Goal: Register for event/course

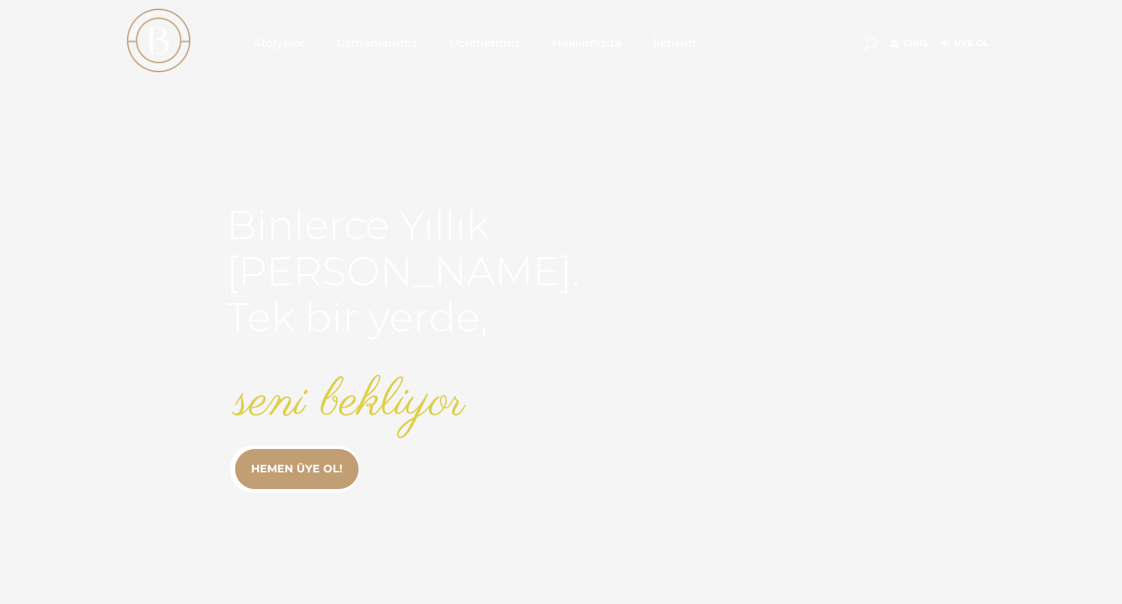
click at [786, 61] on div "Atölyeler Uzmanlarımız Ücretlerimiz Hakkımızda İletişim" at bounding box center [561, 33] width 868 height 67
click at [910, 45] on link "Giriş" at bounding box center [908, 43] width 37 height 16
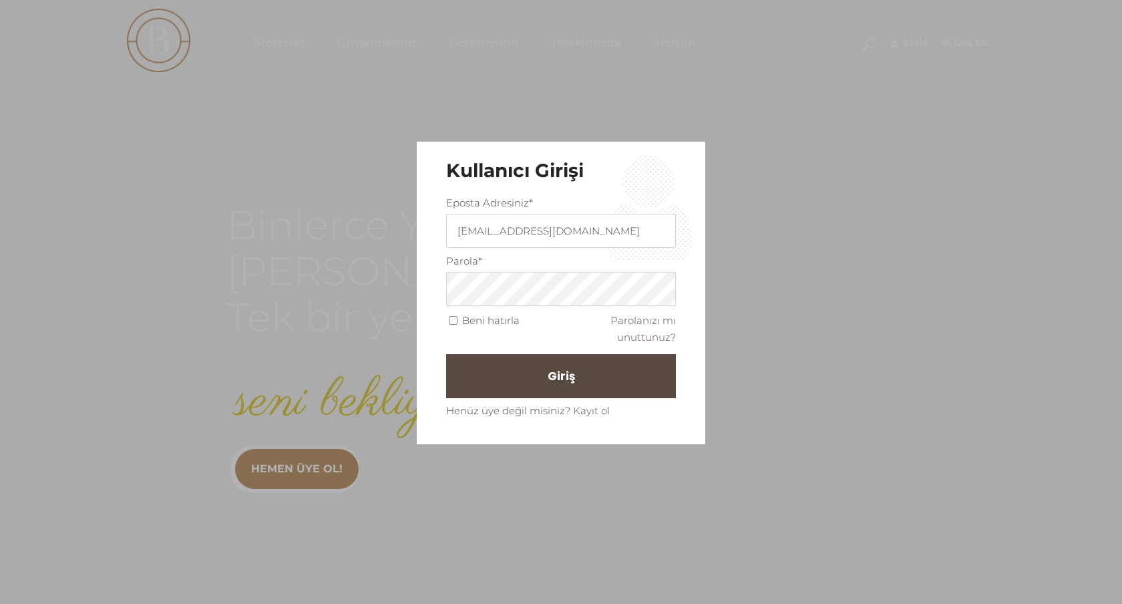
click at [454, 318] on input "Beni hatırla" at bounding box center [453, 320] width 9 height 9
checkbox input "true"
click at [530, 379] on button "Giriş" at bounding box center [561, 376] width 230 height 44
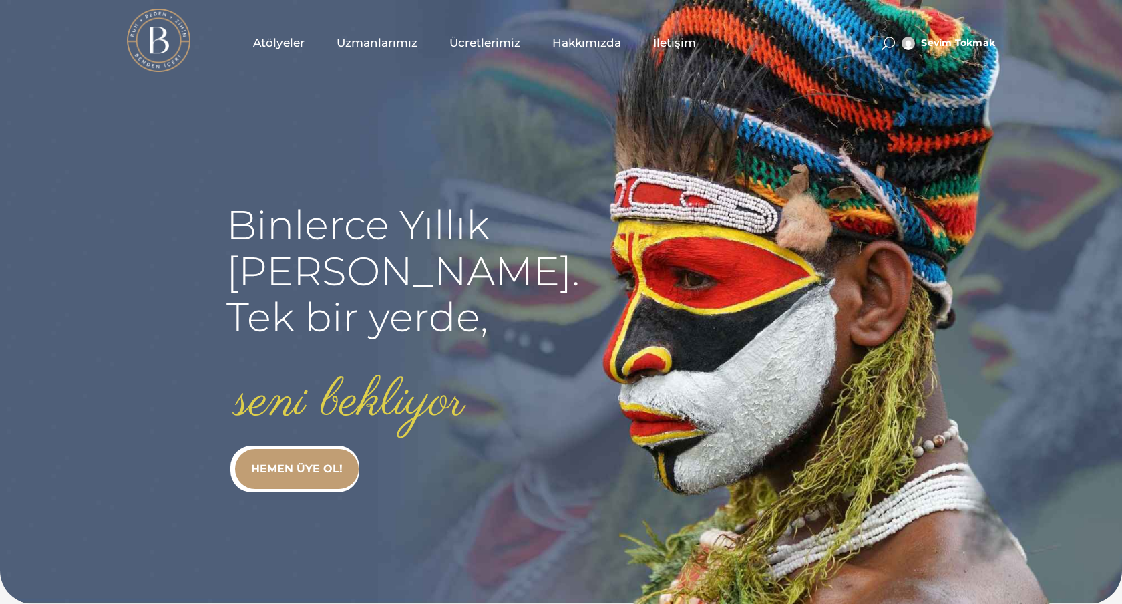
click at [292, 42] on span "Atölyeler" at bounding box center [278, 42] width 51 height 15
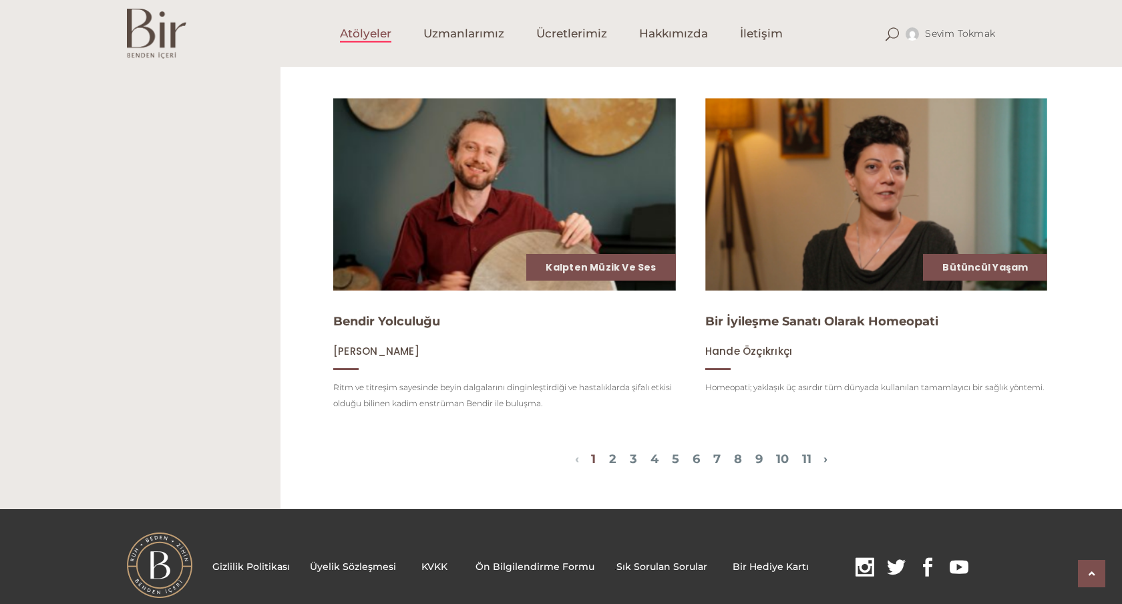
scroll to position [1548, 0]
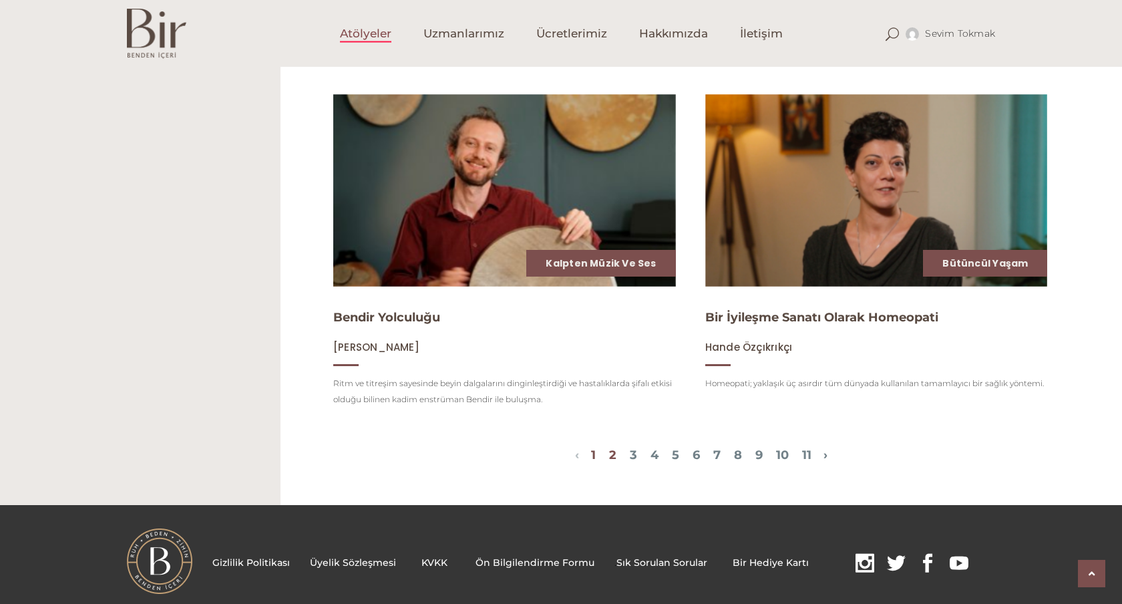
click at [609, 452] on link "2" at bounding box center [612, 454] width 7 height 15
click at [609, 458] on link "2" at bounding box center [612, 454] width 7 height 15
click at [630, 457] on link "3" at bounding box center [633, 454] width 7 height 15
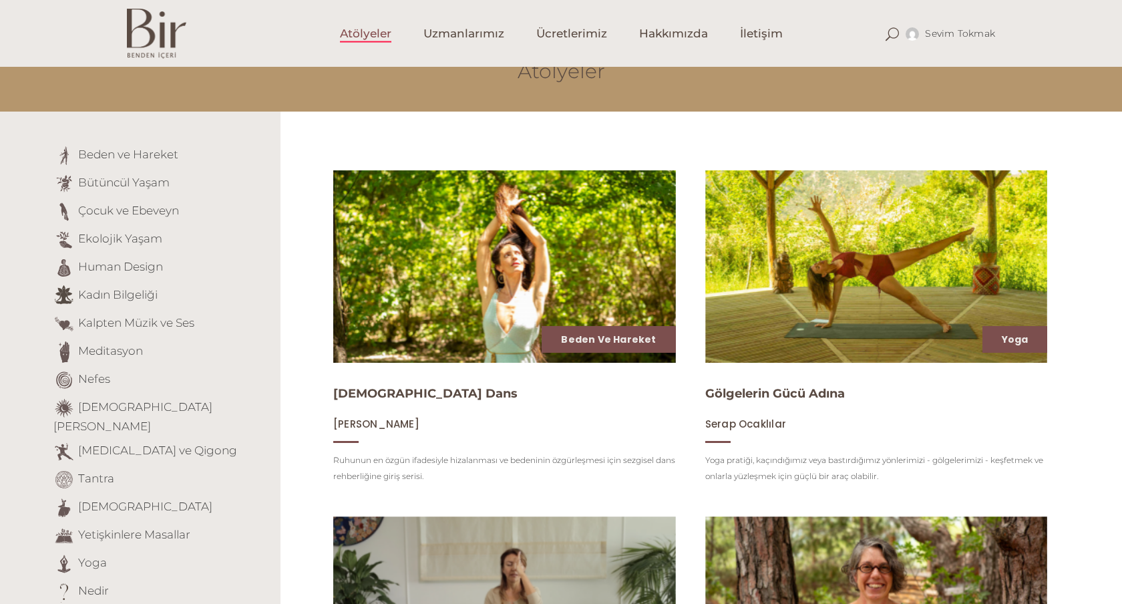
scroll to position [77, 0]
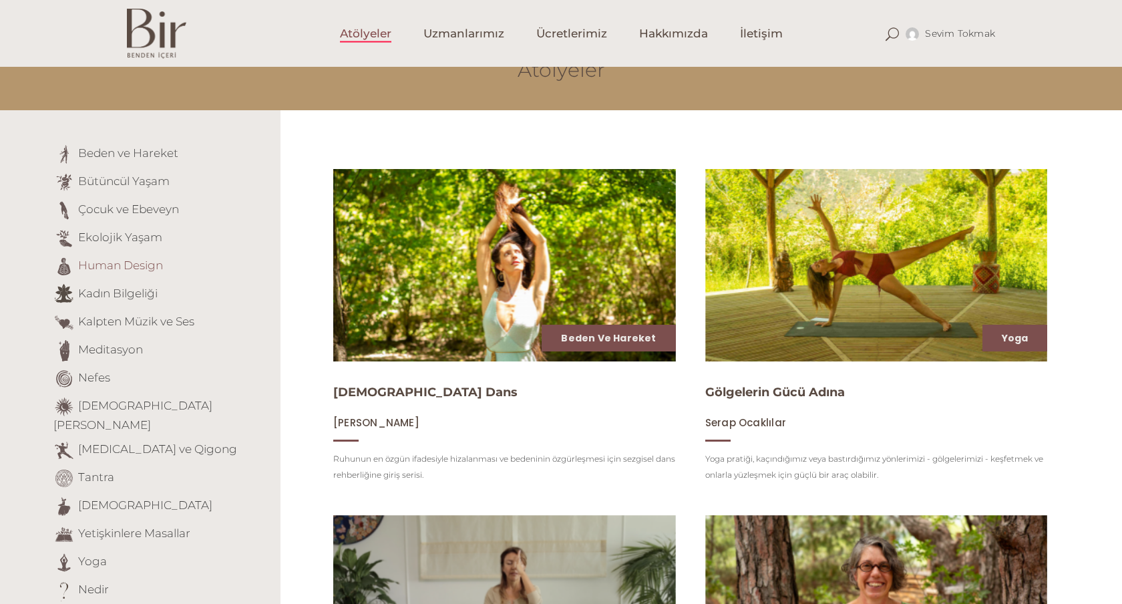
click at [132, 267] on link "Human Design" at bounding box center [120, 264] width 85 height 13
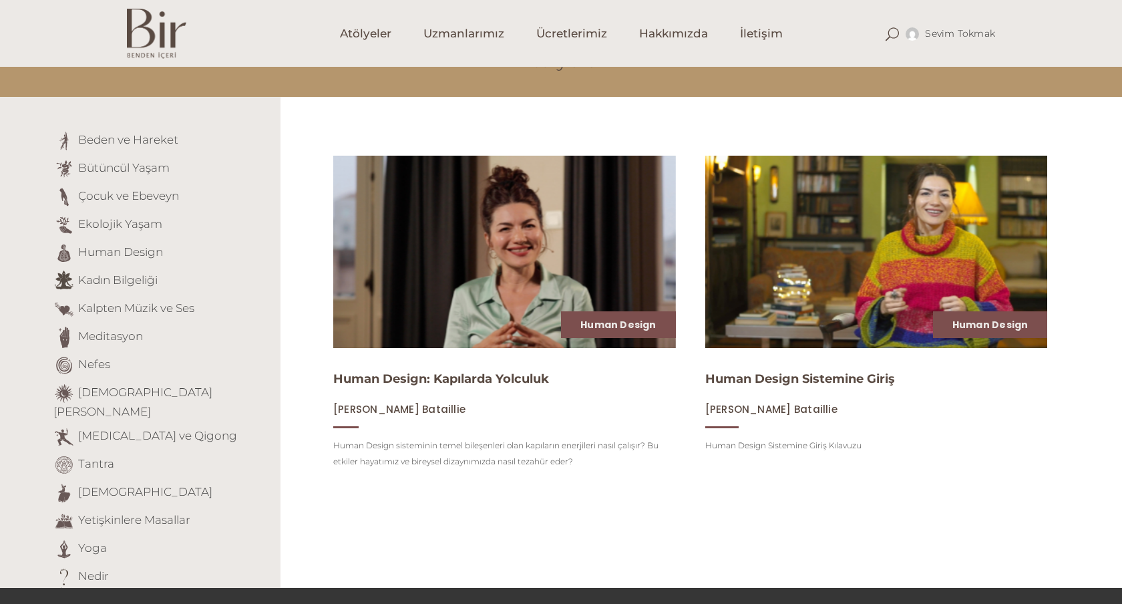
scroll to position [96, 0]
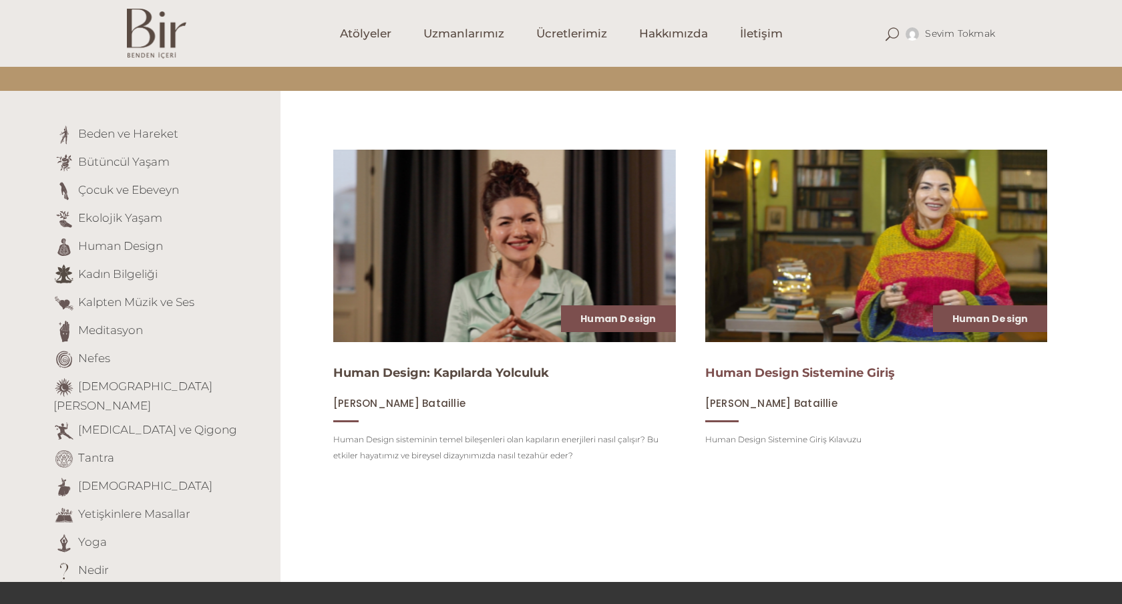
click at [787, 377] on link "Human Design Sistemine Giriş" at bounding box center [800, 372] width 190 height 15
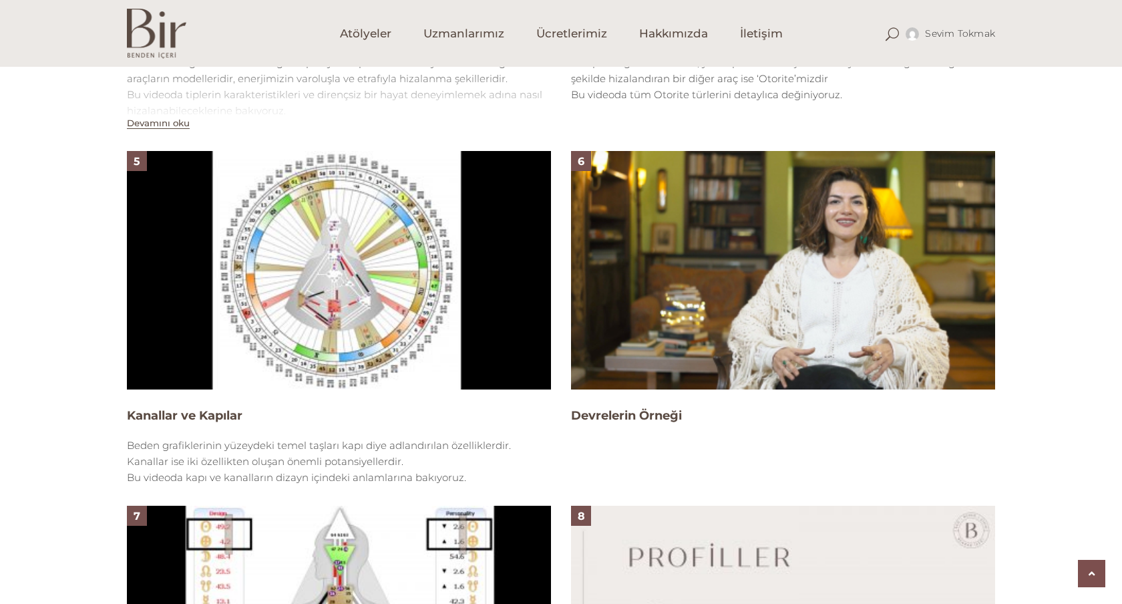
scroll to position [1578, 0]
